Goal: Information Seeking & Learning: Learn about a topic

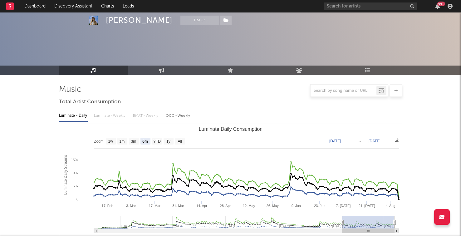
select select "6m"
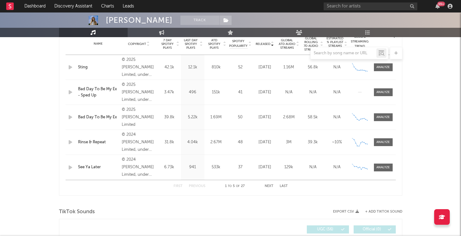
scroll to position [257, 0]
click at [344, 3] on input "text" at bounding box center [371, 6] width 94 height 8
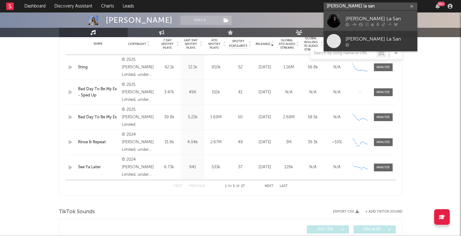
type input "[PERSON_NAME] la san"
click at [358, 23] on div at bounding box center [380, 24] width 69 height 4
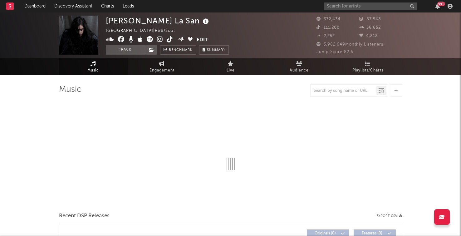
select select "6m"
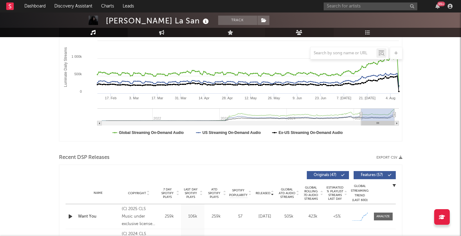
scroll to position [210, 0]
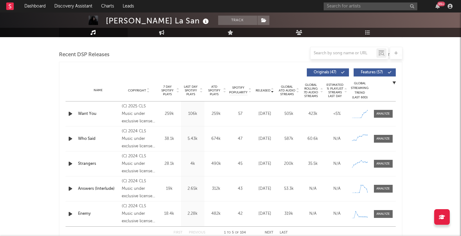
click at [70, 113] on icon "button" at bounding box center [70, 114] width 7 height 8
click at [92, 115] on div "Want You" at bounding box center [98, 114] width 41 height 6
click at [87, 112] on div "Want You" at bounding box center [98, 114] width 41 height 6
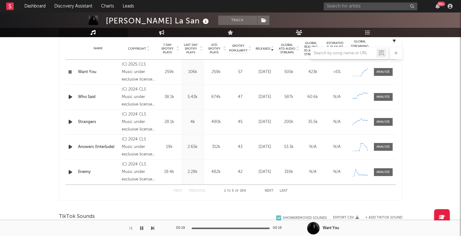
scroll to position [254, 0]
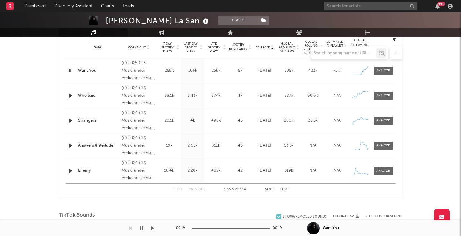
click at [165, 48] on div at bounding box center [230, 53] width 343 height 12
click at [165, 44] on span "7 Day Spotify Plays" at bounding box center [167, 47] width 17 height 11
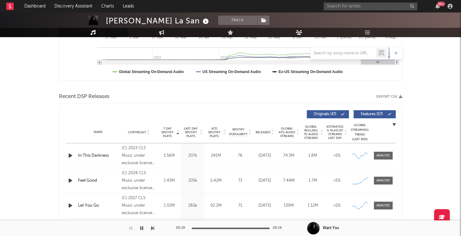
scroll to position [157, 0]
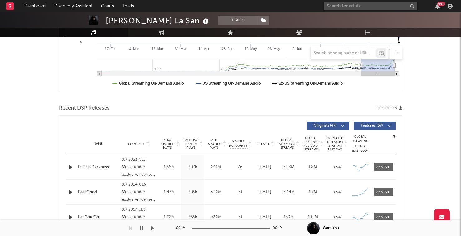
click at [262, 145] on span "Released" at bounding box center [263, 144] width 15 height 4
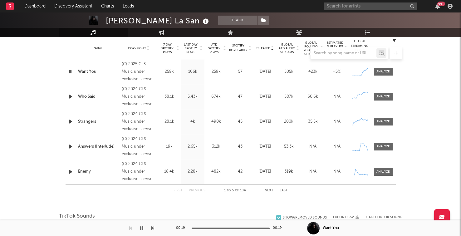
scroll to position [254, 0]
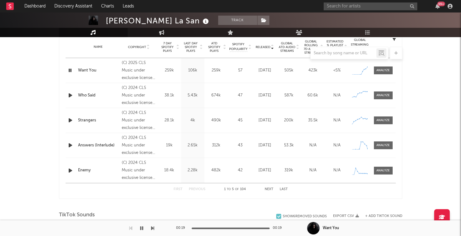
click at [268, 190] on button "Next" at bounding box center [269, 189] width 9 height 3
click at [190, 190] on button "Previous" at bounding box center [197, 189] width 17 height 3
